Goal: Task Accomplishment & Management: Use online tool/utility

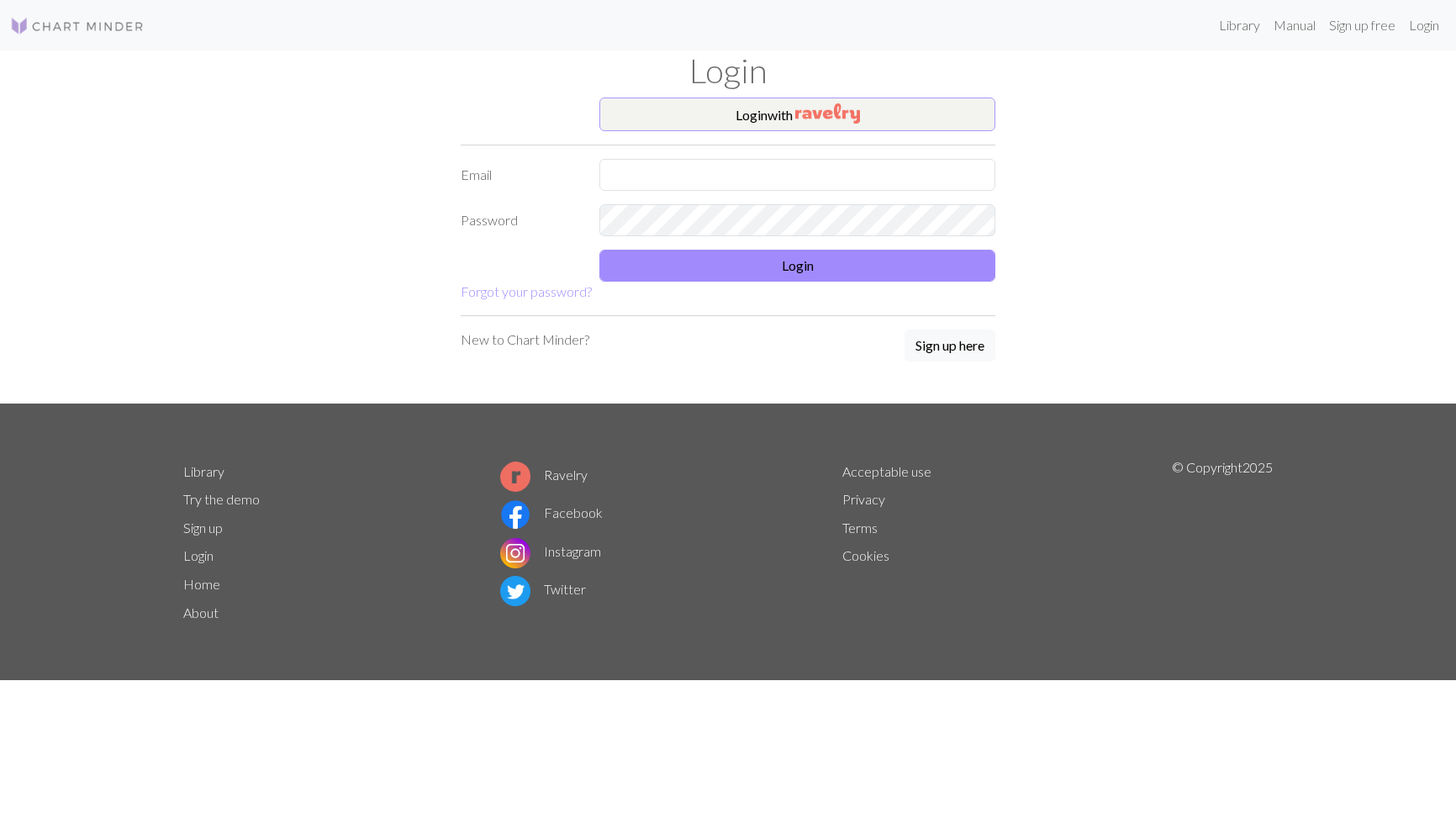
click at [926, 119] on button "Login with" at bounding box center [797, 115] width 396 height 34
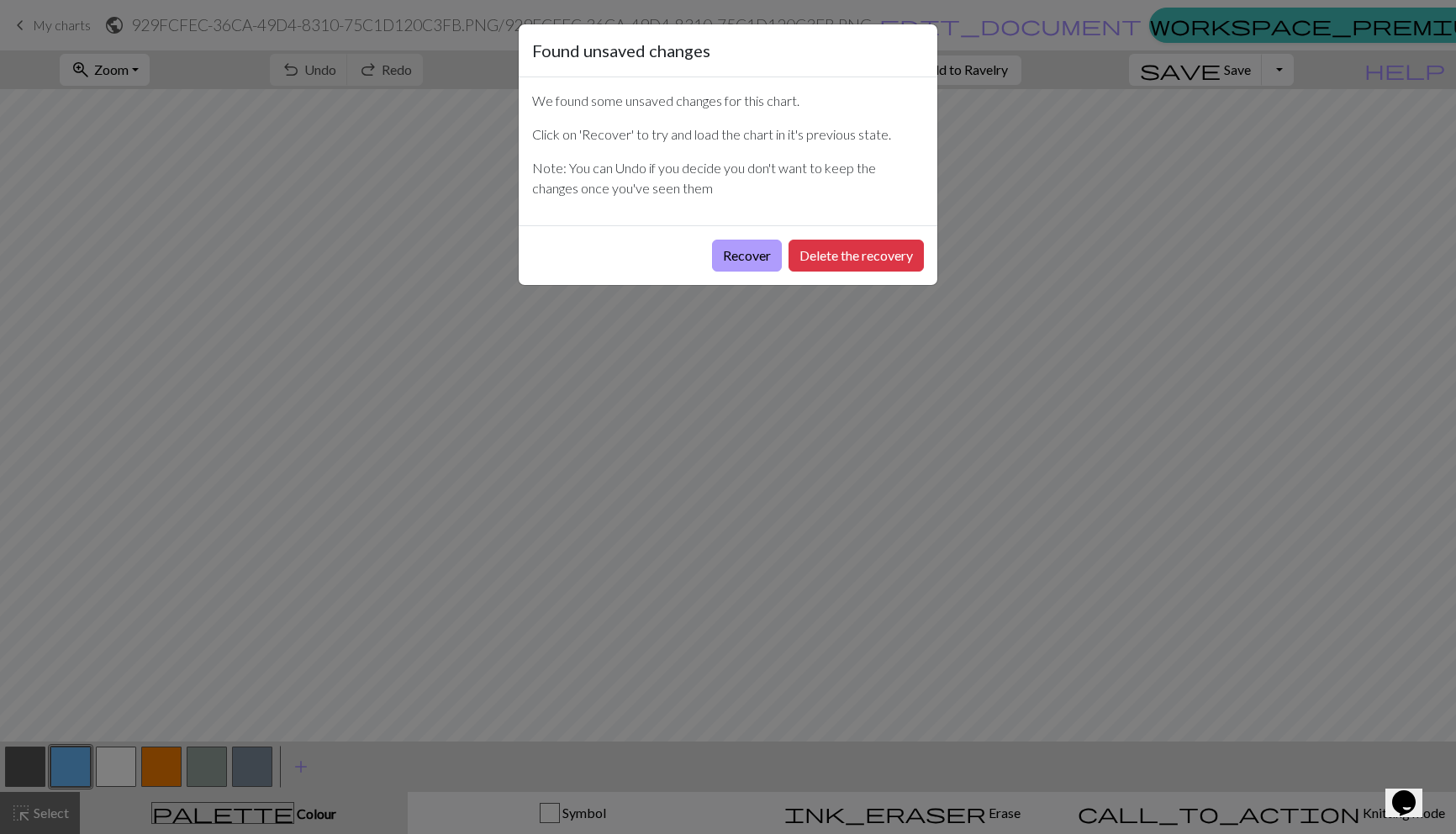
click at [749, 255] on button "Recover" at bounding box center [747, 256] width 70 height 32
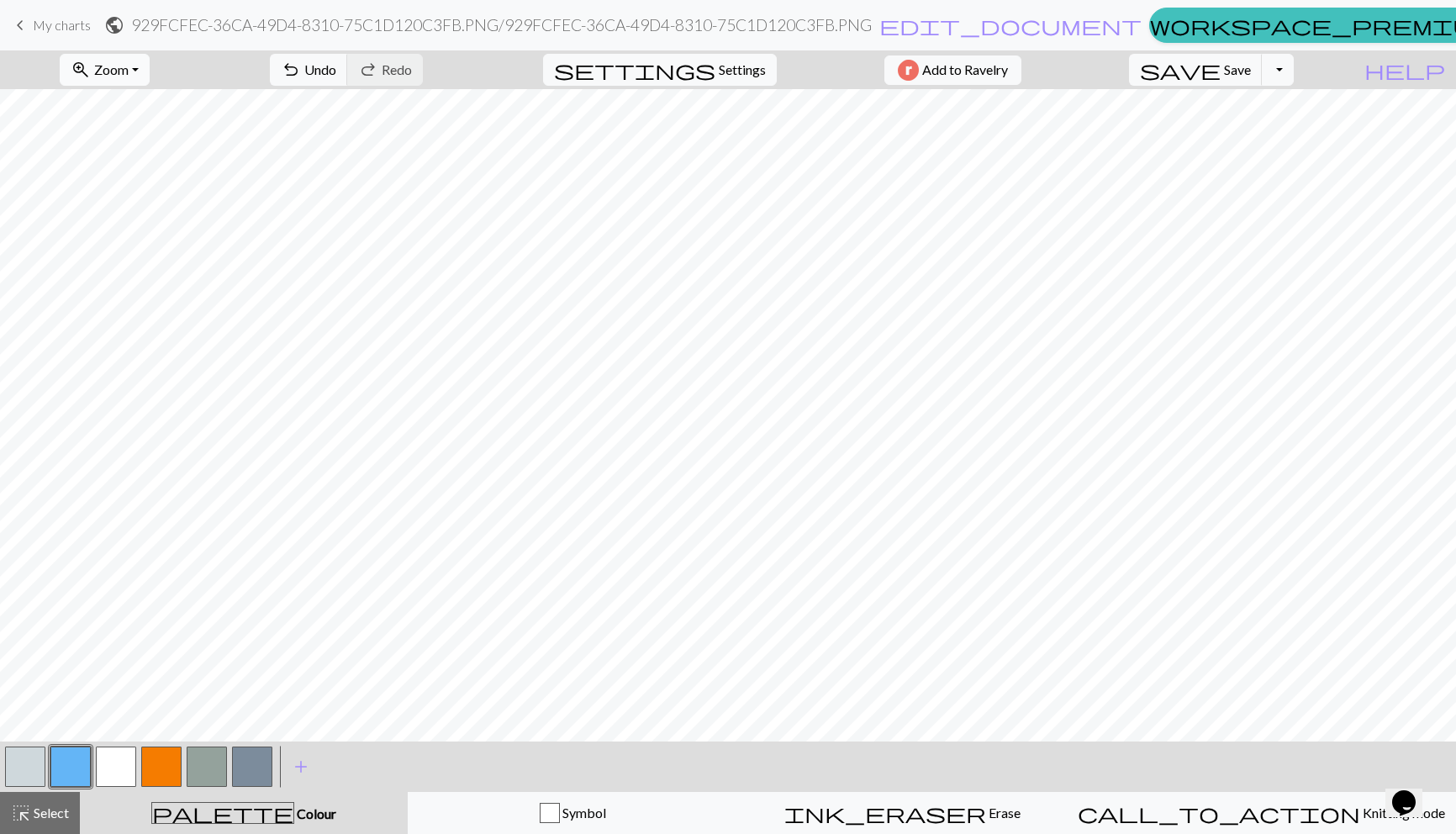
click at [150, 71] on button "zoom_in Zoom Zoom" at bounding box center [105, 70] width 90 height 32
click at [152, 201] on button "50%" at bounding box center [127, 202] width 133 height 27
click at [117, 757] on button "button" at bounding box center [116, 766] width 40 height 40
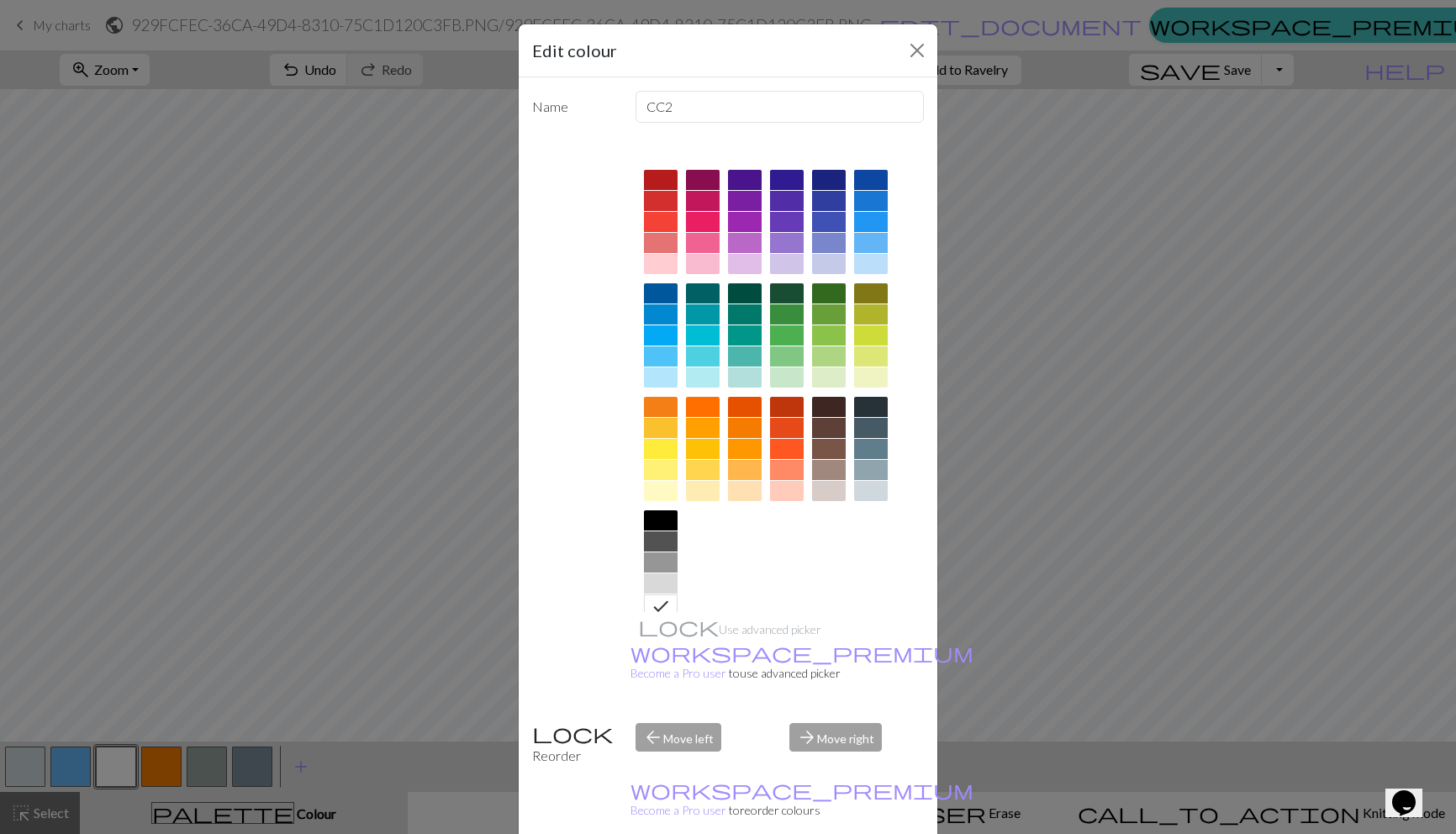
click at [671, 565] on div at bounding box center [661, 563] width 34 height 20
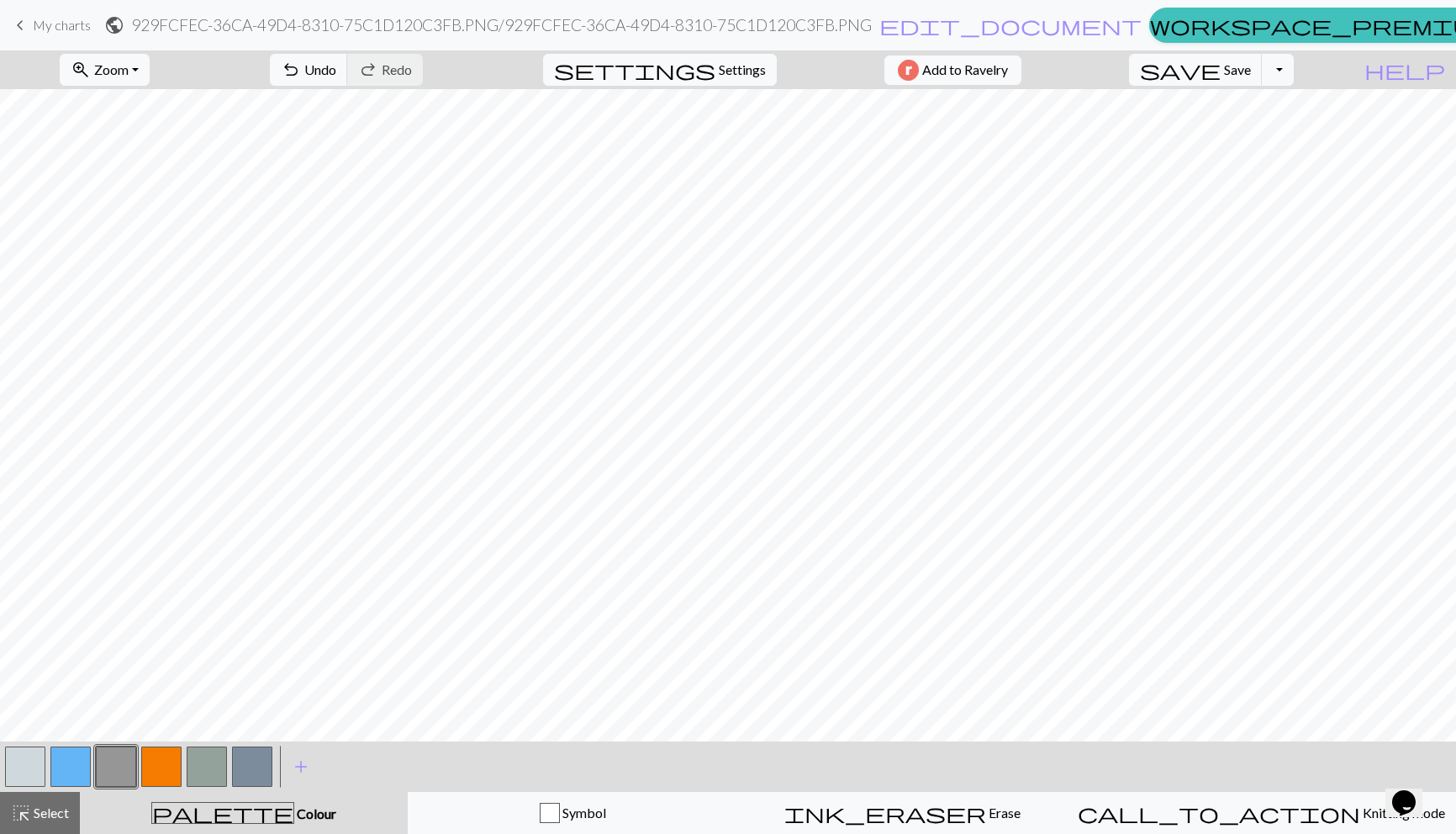
click at [29, 769] on button "button" at bounding box center [25, 766] width 40 height 40
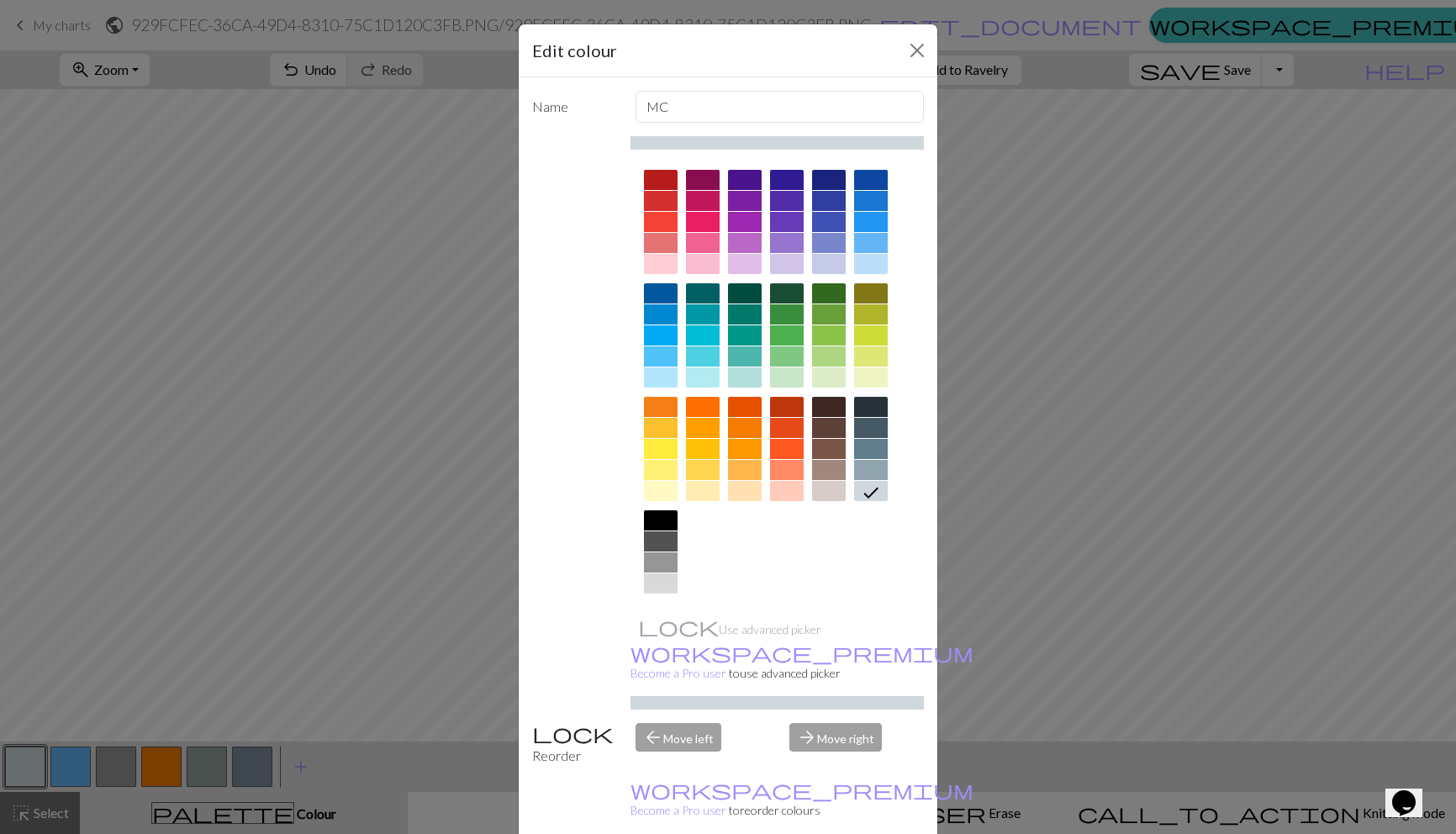
click at [662, 601] on div at bounding box center [661, 604] width 34 height 20
